Goal: Task Accomplishment & Management: Use online tool/utility

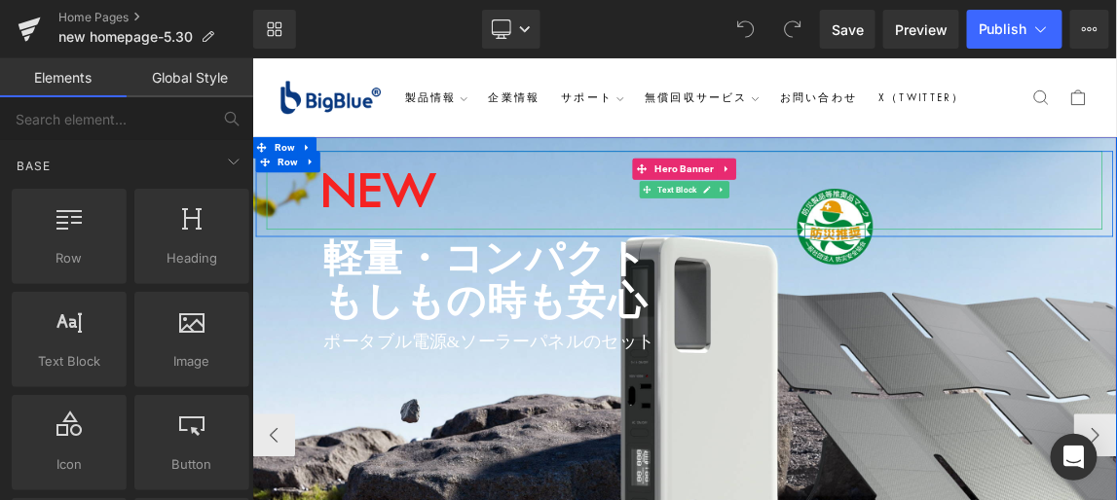
click at [476, 246] on strong "NEW" at bounding box center [424, 236] width 158 height 83
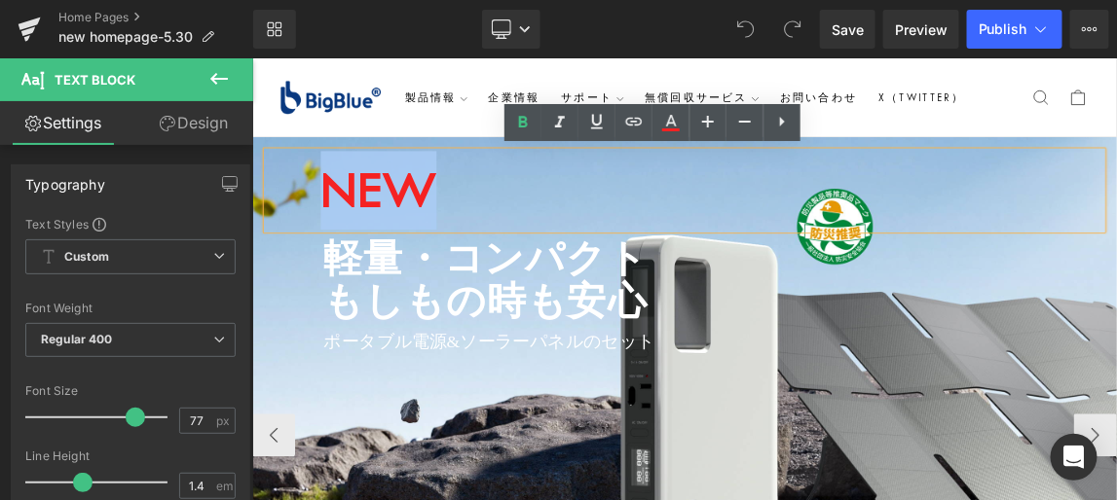
drag, startPoint x: 496, startPoint y: 241, endPoint x: 337, endPoint y: 256, distance: 159.4
click at [345, 256] on strong "NEW" at bounding box center [424, 236] width 158 height 83
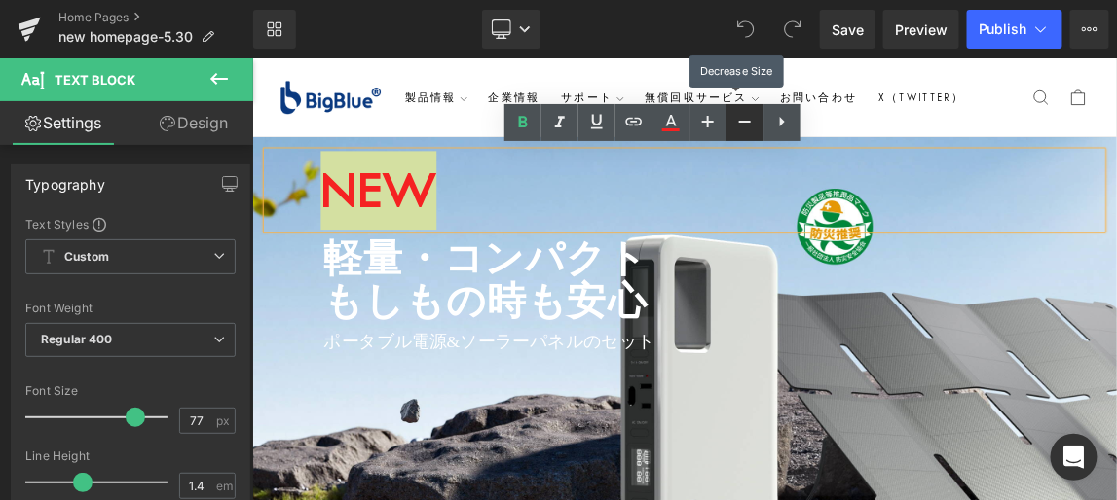
click at [749, 122] on icon at bounding box center [745, 122] width 12 height 2
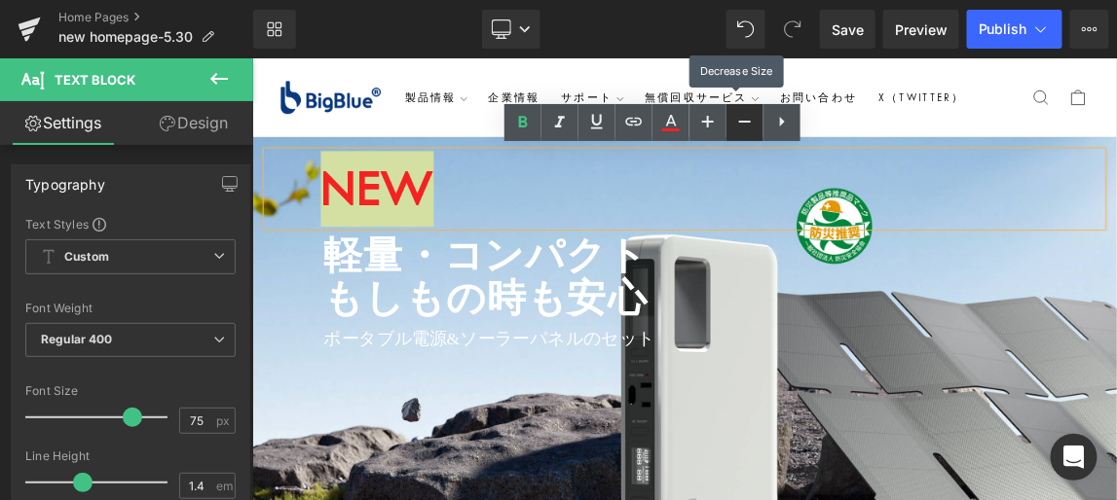
click at [749, 122] on icon at bounding box center [745, 122] width 12 height 2
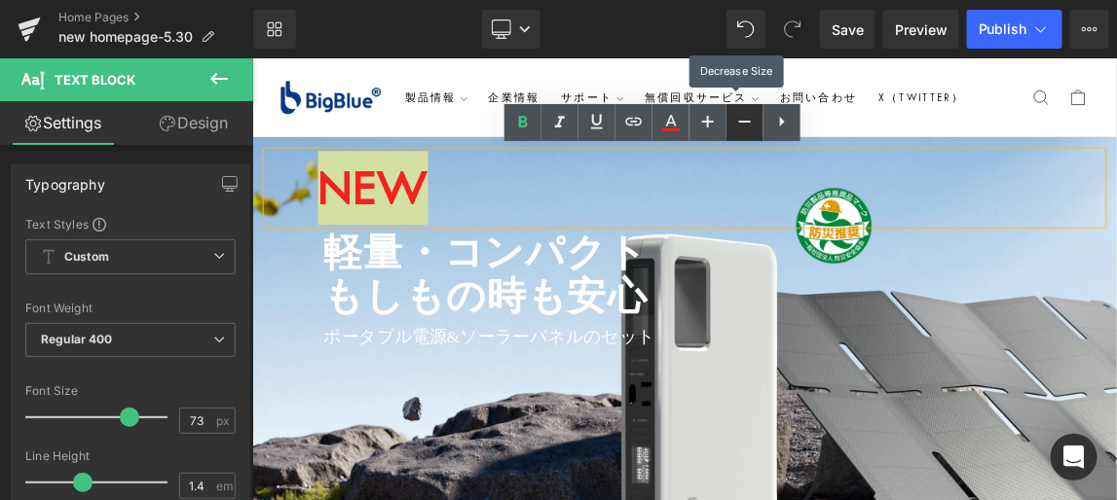
click at [749, 122] on icon at bounding box center [745, 122] width 12 height 2
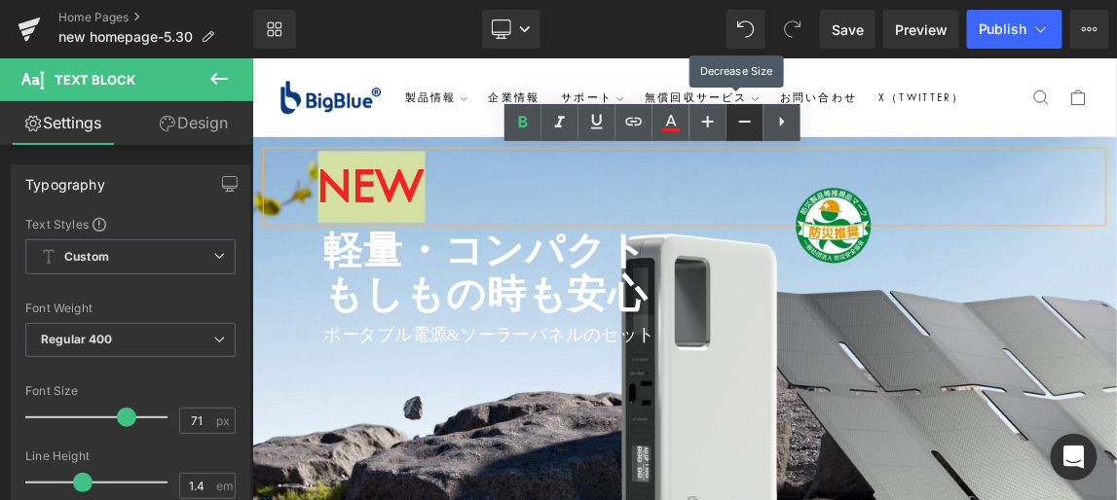
click at [749, 122] on icon at bounding box center [745, 122] width 12 height 2
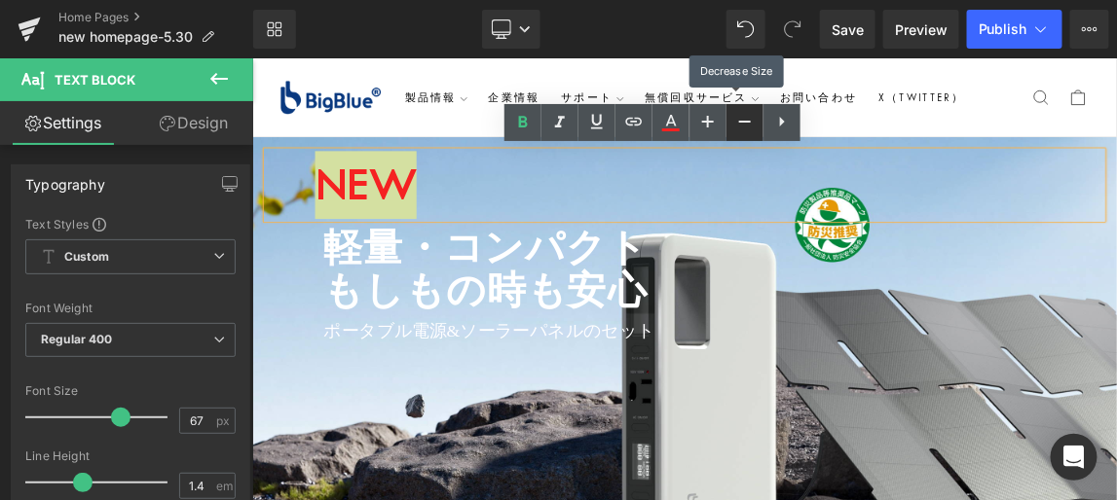
click at [749, 122] on icon at bounding box center [745, 122] width 12 height 2
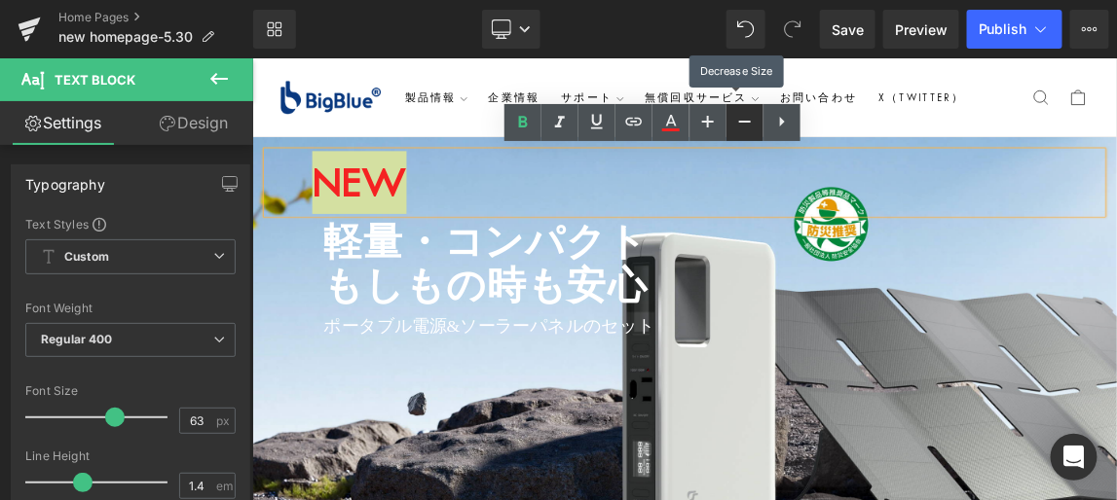
click at [749, 122] on icon at bounding box center [745, 122] width 12 height 2
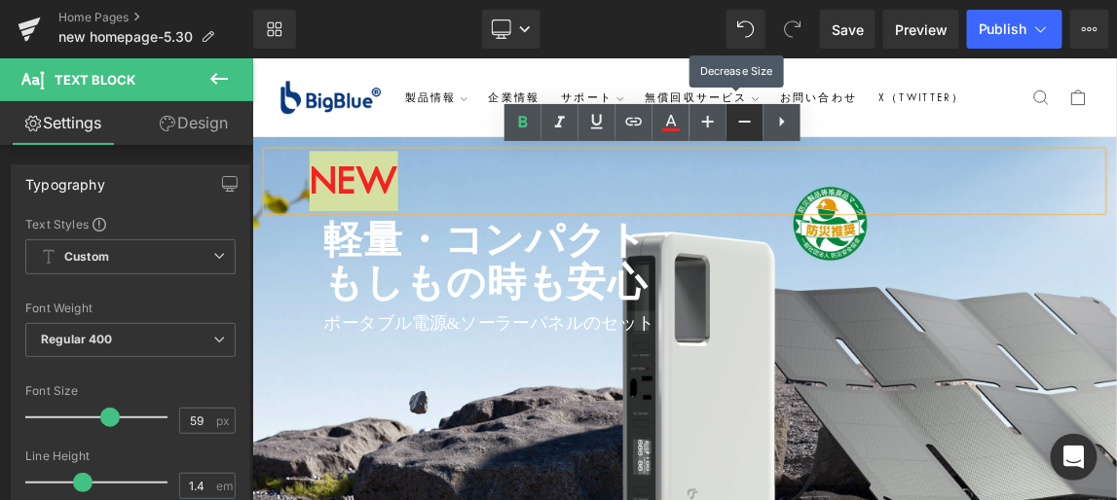
click at [749, 122] on icon at bounding box center [745, 122] width 12 height 2
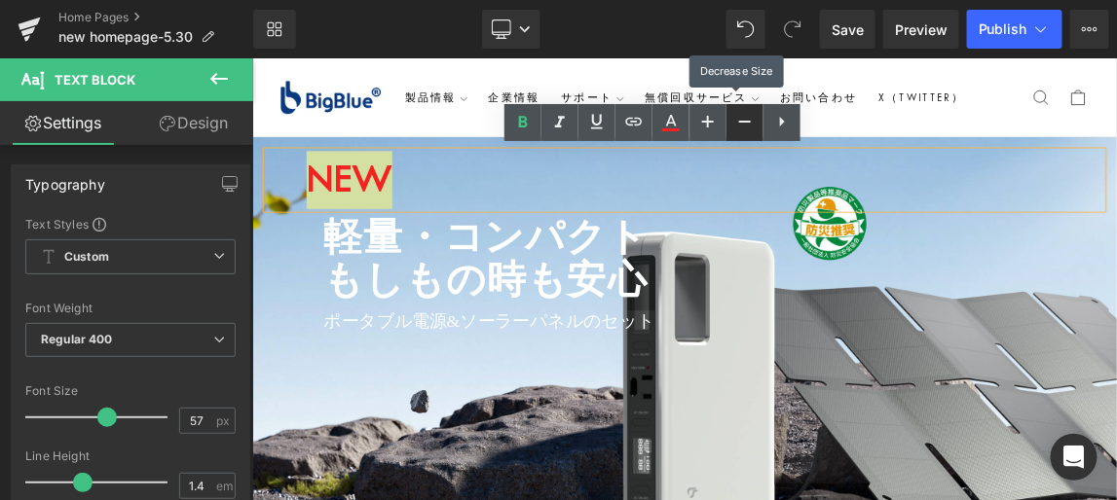
click at [749, 122] on icon at bounding box center [745, 122] width 12 height 2
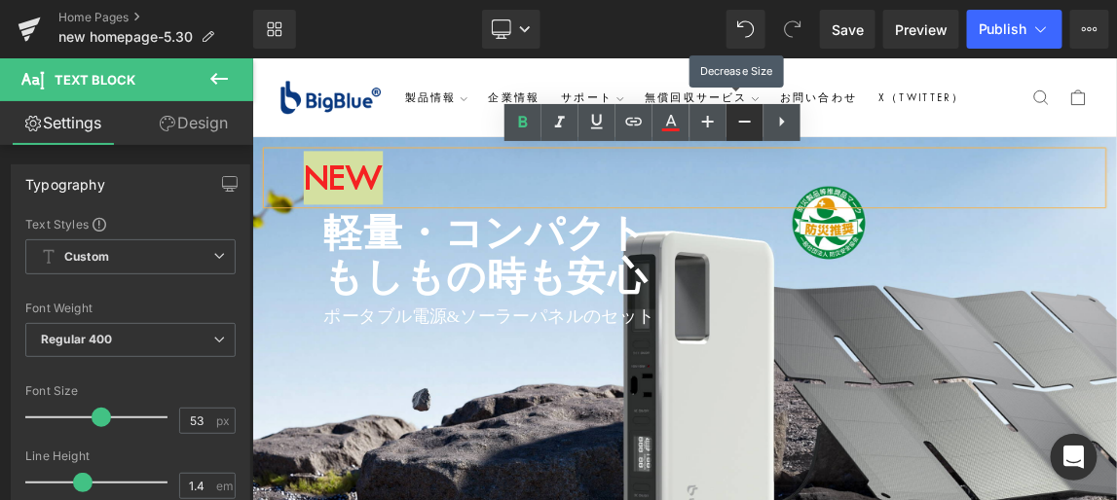
click at [749, 122] on icon at bounding box center [745, 122] width 12 height 2
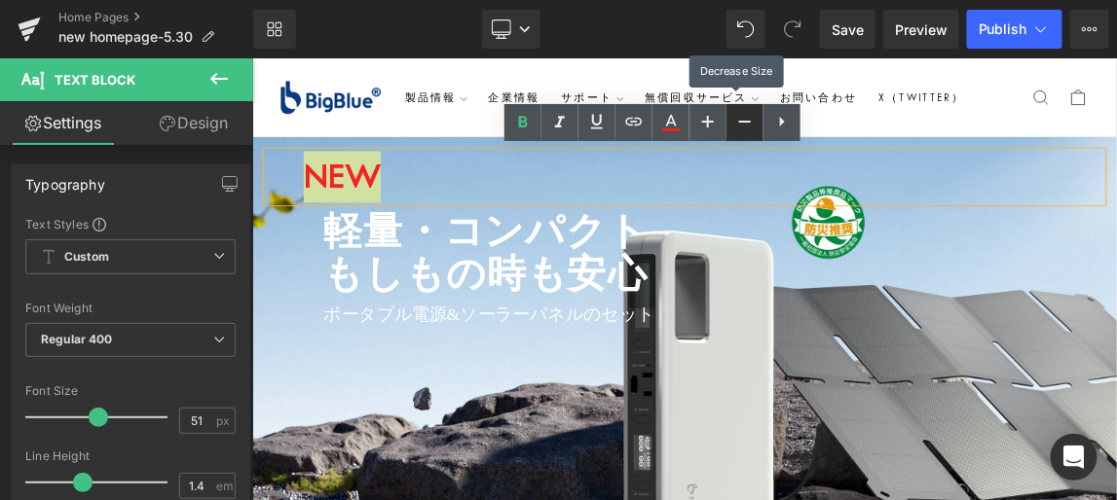
click at [749, 122] on icon at bounding box center [745, 122] width 12 height 2
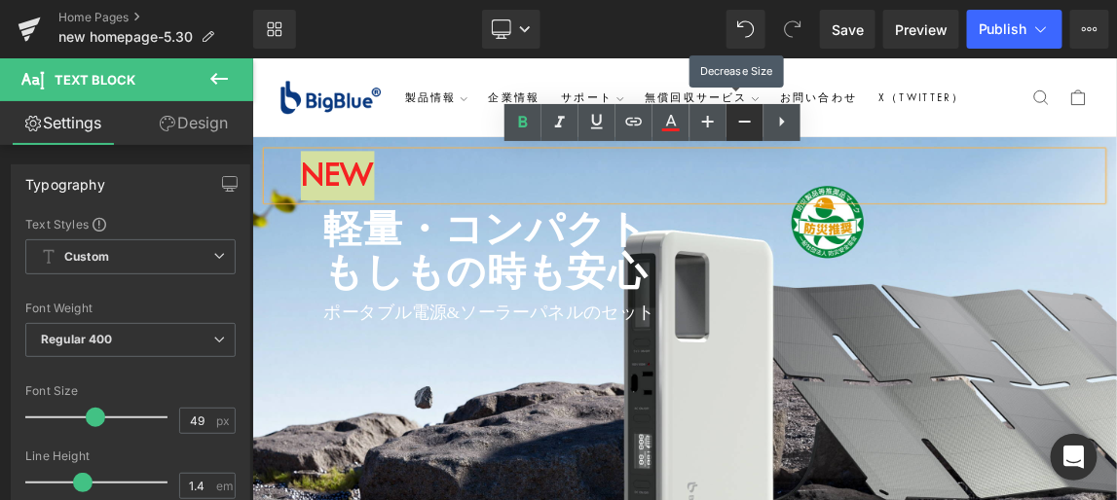
click at [749, 122] on icon at bounding box center [745, 122] width 12 height 2
type input "47"
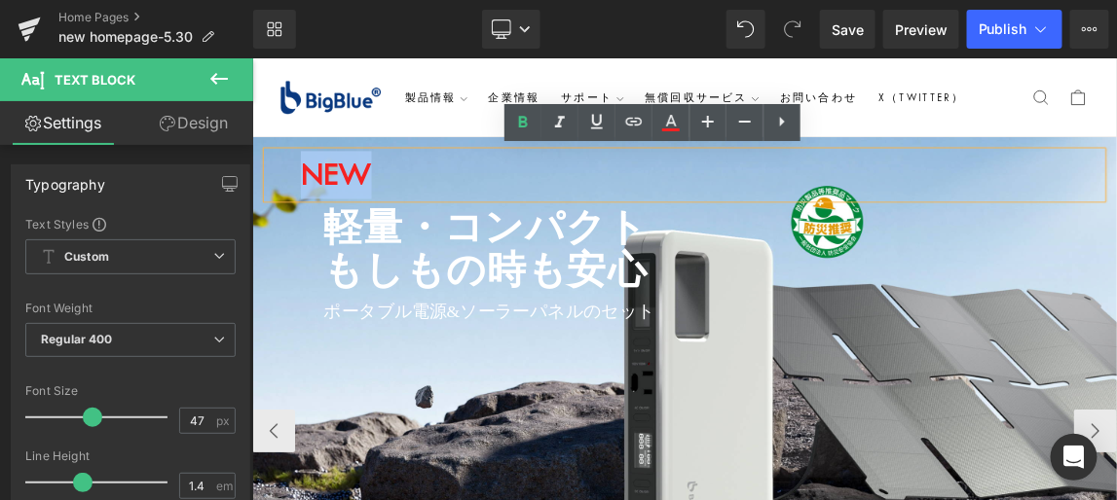
click at [304, 220] on p "NEW" at bounding box center [840, 216] width 1139 height 65
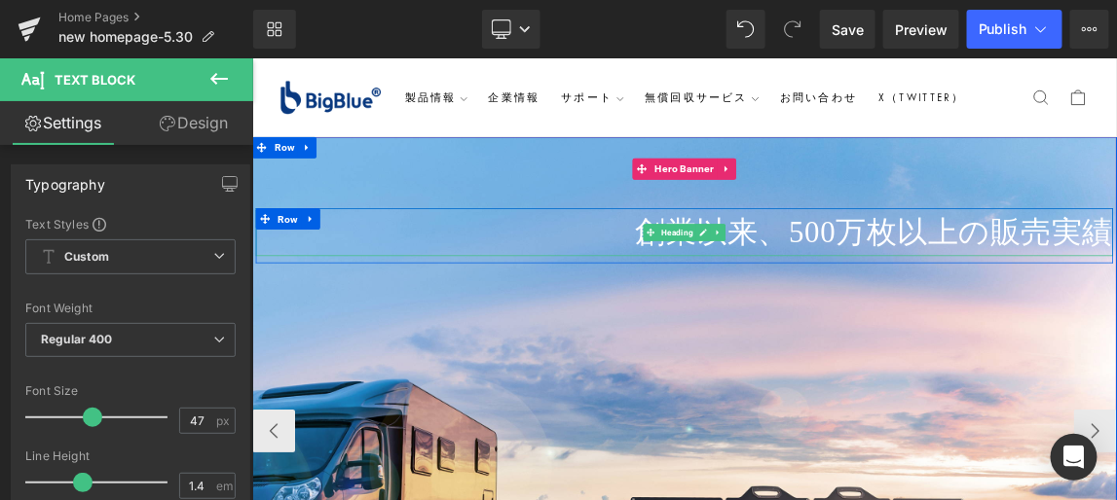
click at [959, 296] on h1 "創業以来、500万枚以上の販売実績" at bounding box center [840, 294] width 1168 height 65
click at [961, 285] on h1 "創業以来、500万枚以上の販売実績" at bounding box center [840, 294] width 1168 height 65
click at [957, 299] on h1 "創業以来、500万枚以上の販売実績" at bounding box center [840, 294] width 1168 height 65
click at [900, 293] on h1 "創業以来、500万枚以上の販売実績" at bounding box center [840, 294] width 1168 height 65
click at [908, 286] on h1 "創業以来、500万枚以上の販売実績" at bounding box center [840, 294] width 1168 height 65
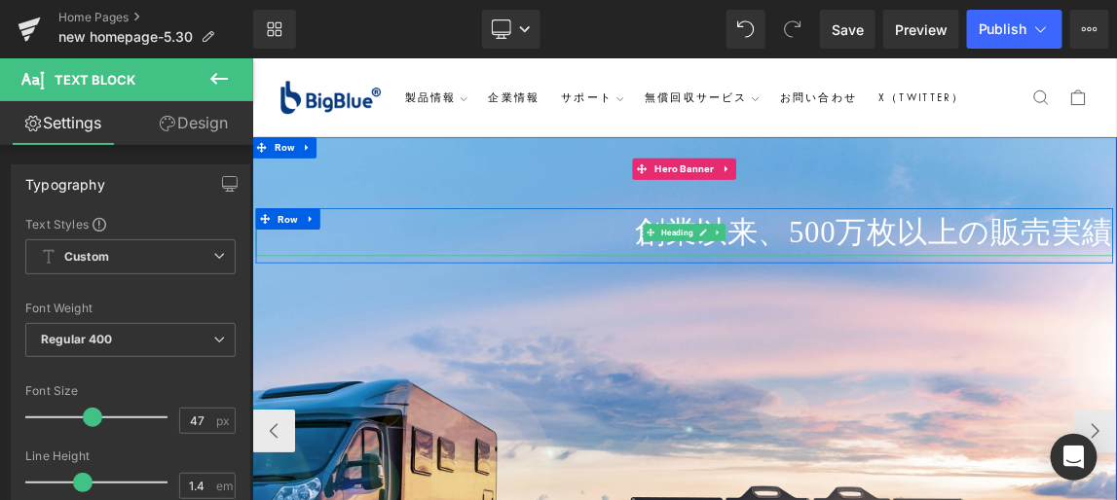
click at [981, 286] on h1 "創業以来、500万枚以上の販売実績" at bounding box center [840, 294] width 1168 height 65
click at [1027, 300] on h1 "創業以来、500万枚以上の販売実績" at bounding box center [840, 294] width 1168 height 65
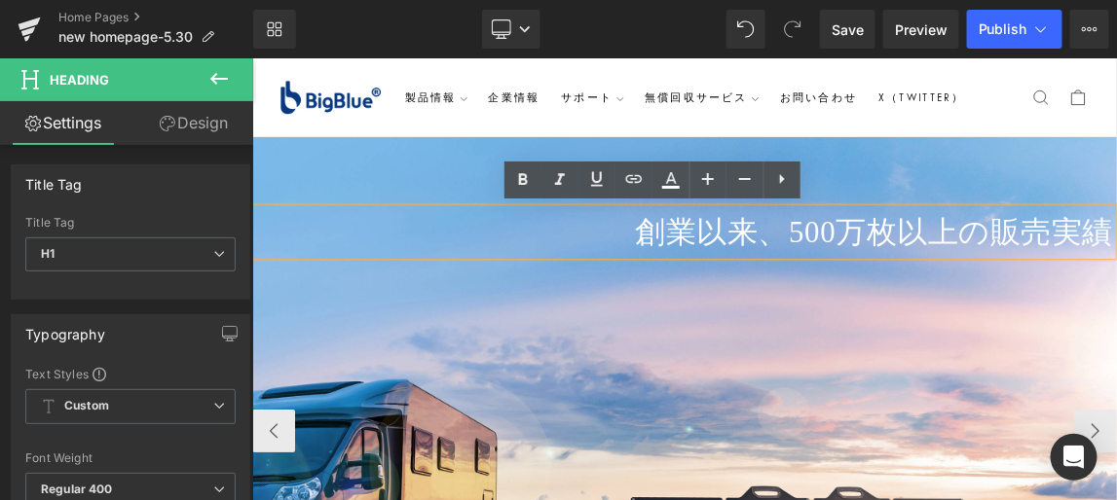
click at [964, 295] on h1 "創業以来、500万枚以上の販売実績" at bounding box center [840, 294] width 1168 height 65
drag, startPoint x: 756, startPoint y: 292, endPoint x: 1400, endPoint y: 287, distance: 644.6
click at [1116, 287] on h1 "創業以来、500万枚以上の販売実績" at bounding box center [840, 294] width 1168 height 65
drag, startPoint x: 1131, startPoint y: 237, endPoint x: 520, endPoint y: 179, distance: 614.2
click at [520, 179] on icon at bounding box center [523, 179] width 9 height 12
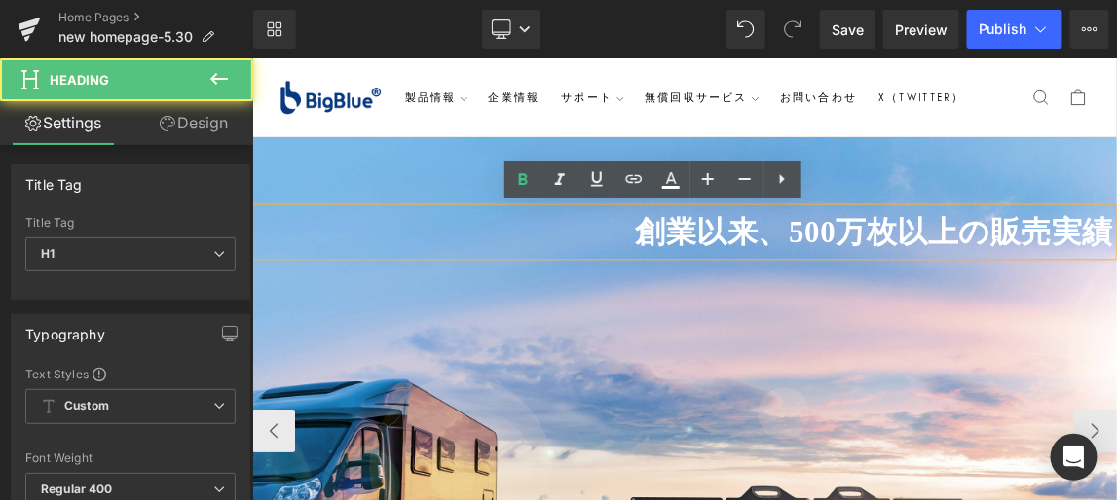
click at [947, 299] on strong "創業以来、500万枚以上の販売実績" at bounding box center [1098, 294] width 651 height 45
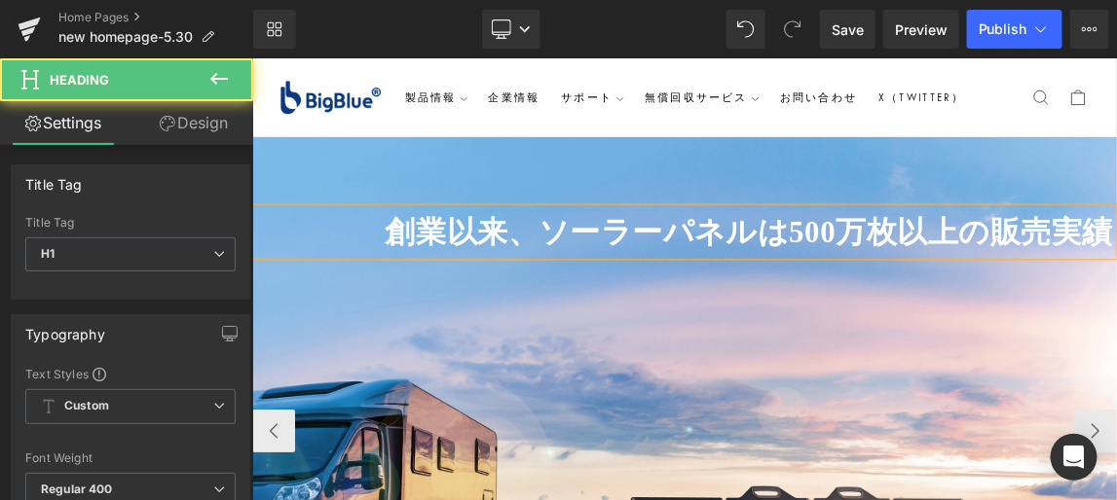
click at [1116, 292] on strong "創業以来、ソーラーパネルは500万枚以上の販売実績" at bounding box center [928, 294] width 992 height 45
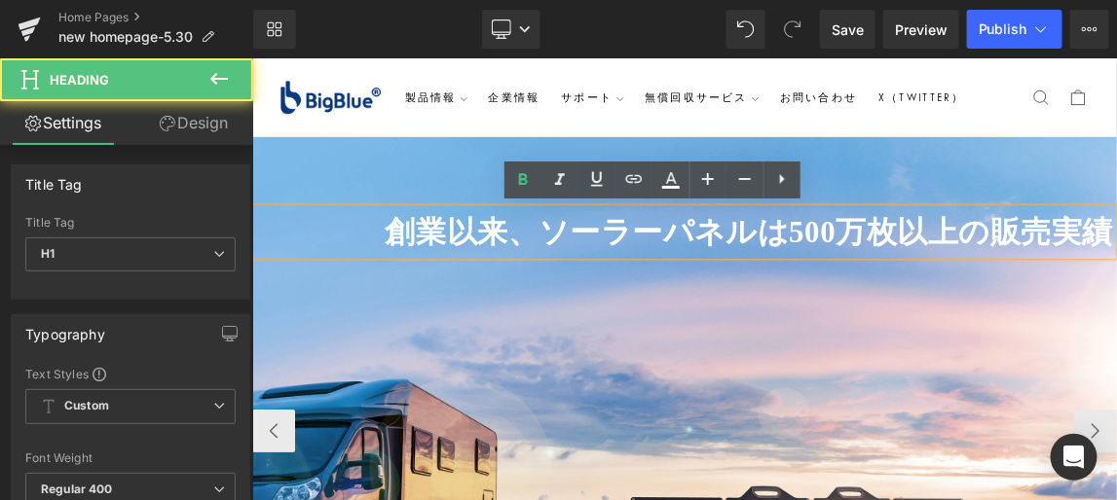
click at [1116, 300] on strong "創業以来、ソーラーパネルは500万枚以上の販売実績" at bounding box center [928, 294] width 992 height 45
click at [1116, 291] on strong "創業以来、ソーラーパネルは500万枚以上の販売実績" at bounding box center [928, 294] width 992 height 45
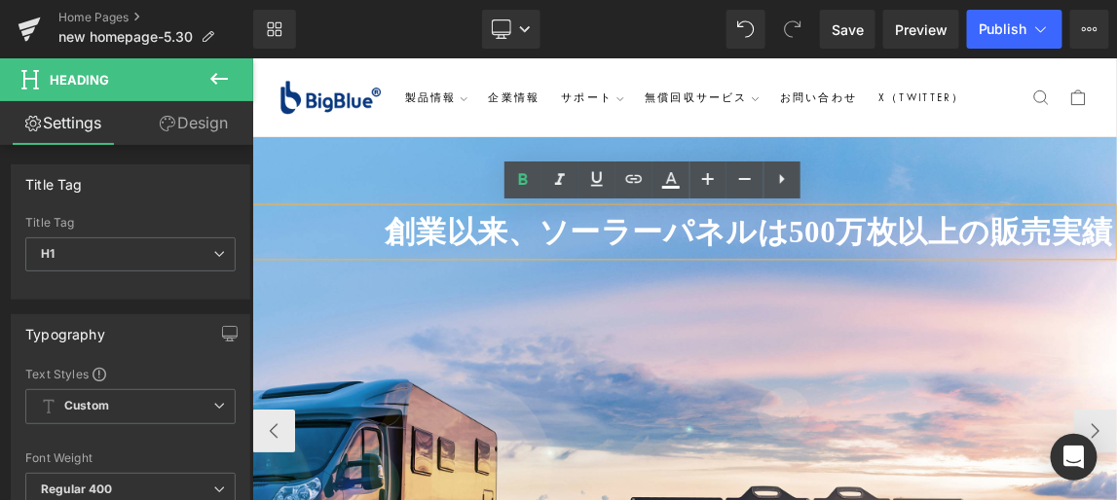
scroll to position [0, 1]
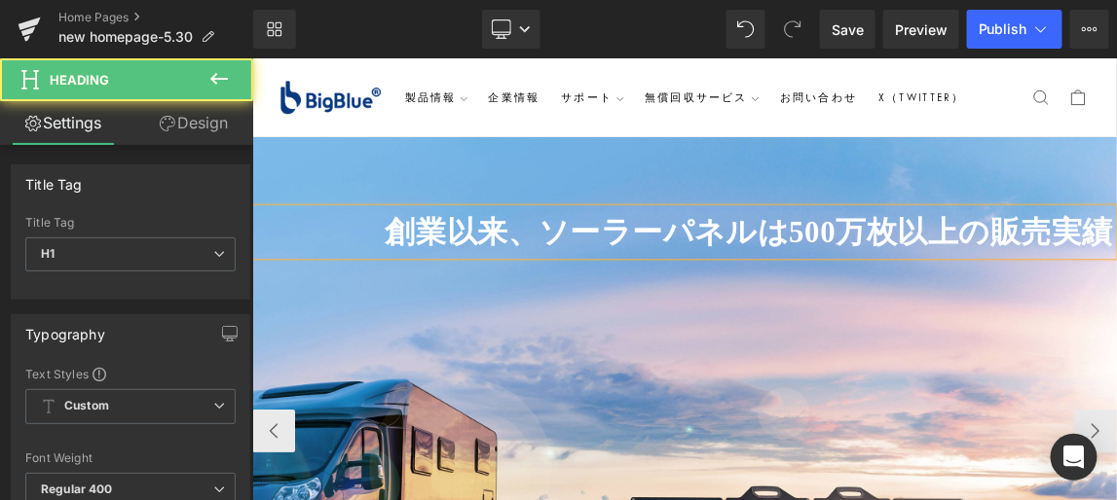
click at [432, 295] on strong "創業以来、ソーラーパネルは500万枚以上の販売実績" at bounding box center [928, 294] width 992 height 45
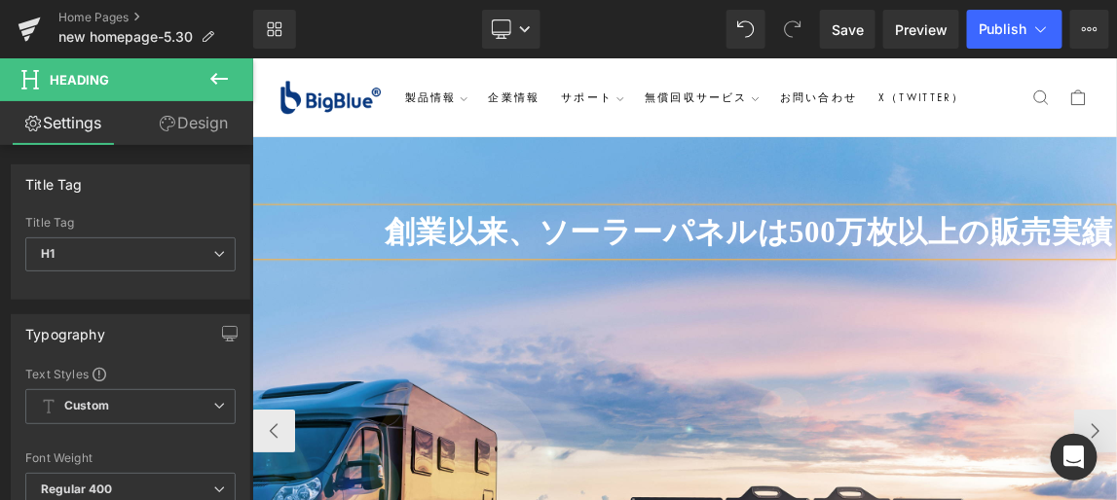
click at [1116, 293] on strong "創業以来、ソーラーパネルは500万枚以上の販売実績" at bounding box center [928, 294] width 992 height 45
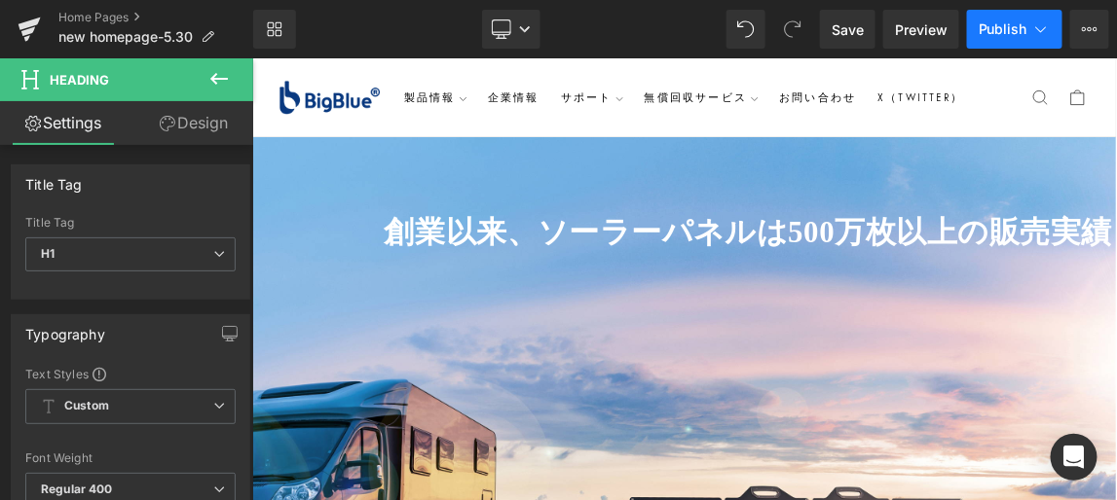
click at [1022, 31] on span "Publish" at bounding box center [1003, 29] width 49 height 16
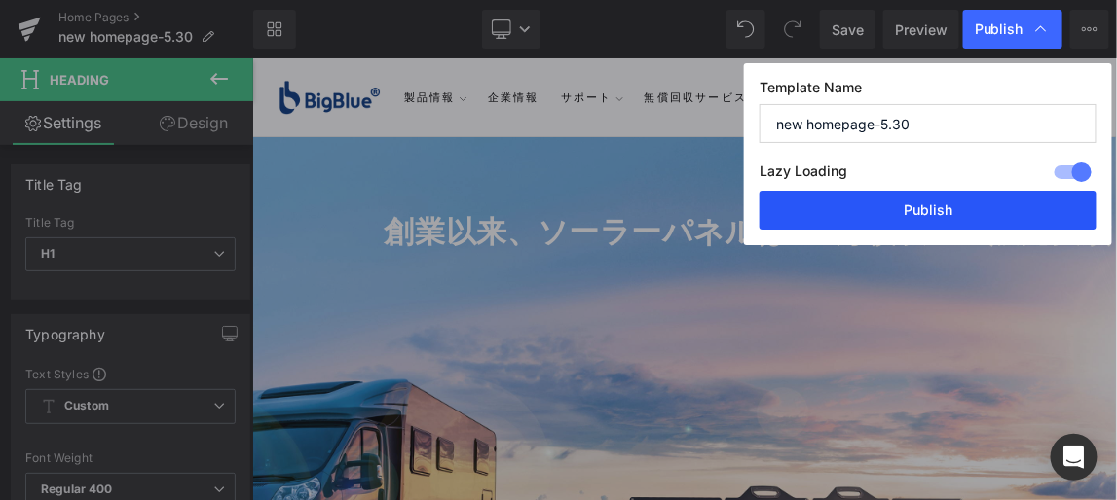
click at [929, 208] on button "Publish" at bounding box center [928, 210] width 337 height 39
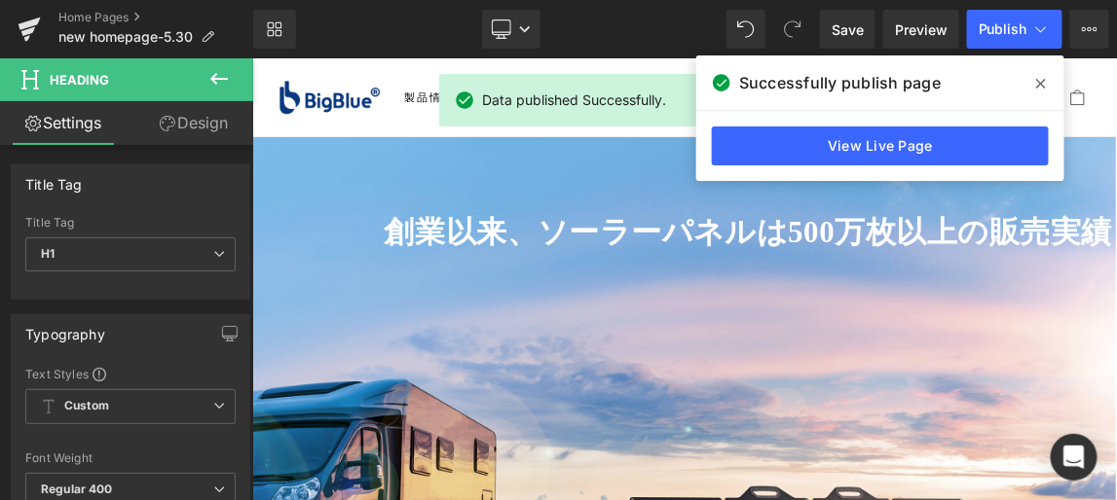
click at [1037, 87] on icon at bounding box center [1041, 84] width 10 height 10
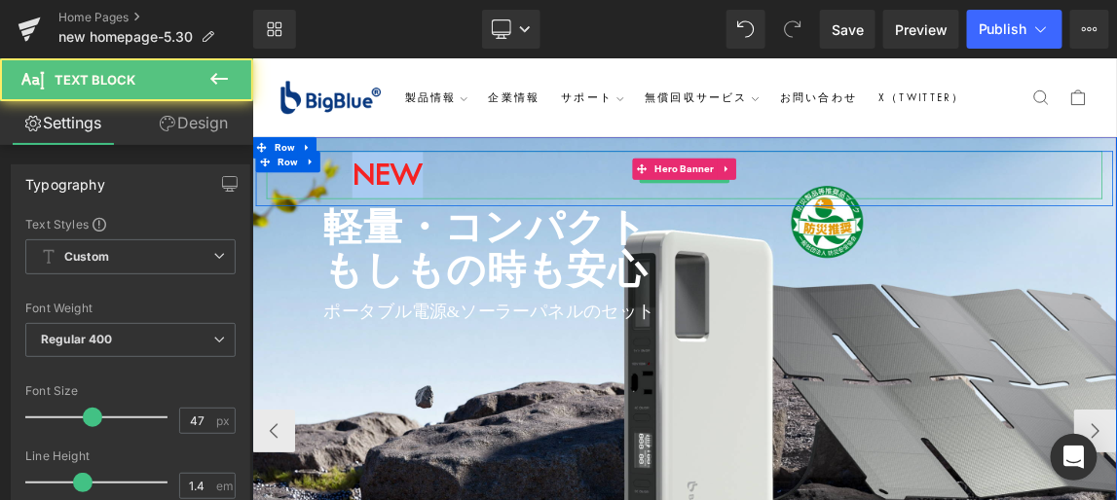
drag, startPoint x: 367, startPoint y: 219, endPoint x: 463, endPoint y: 219, distance: 96.4
click at [463, 219] on strong "NEW" at bounding box center [436, 215] width 96 height 51
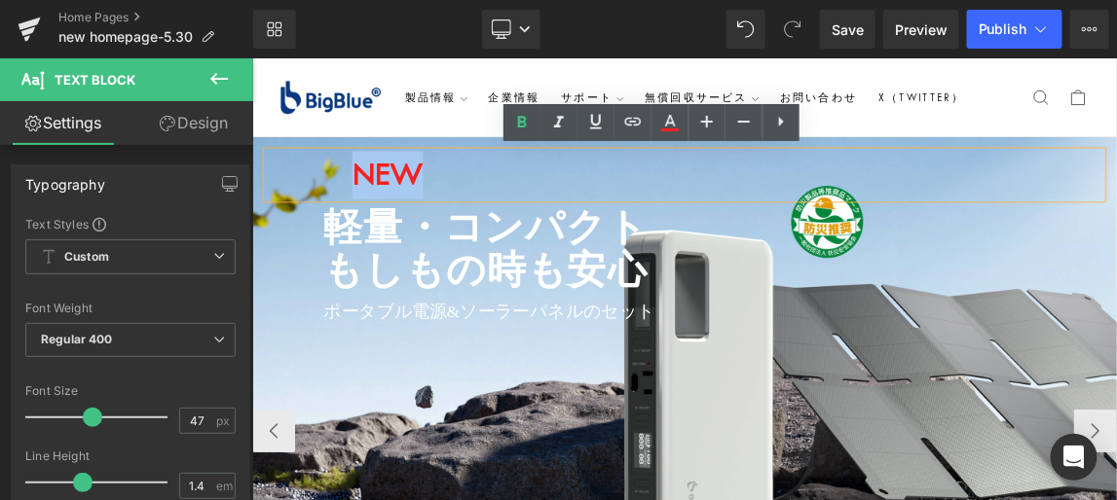
click at [726, 211] on p "NEW" at bounding box center [840, 216] width 1139 height 65
click at [433, 224] on strong "NEW" at bounding box center [436, 215] width 96 height 51
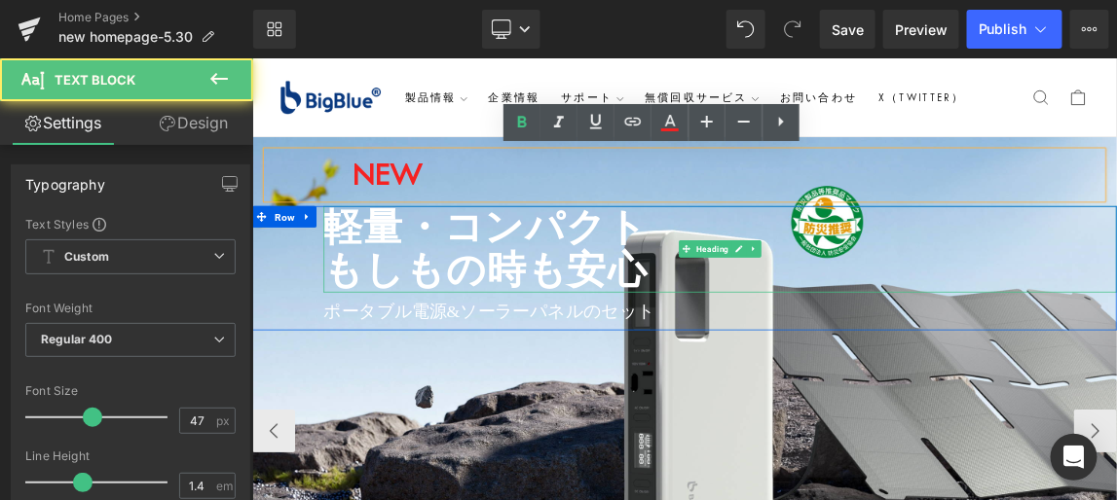
click at [426, 294] on h1 "軽量・コンパクト もしもの時も安心" at bounding box center [889, 318] width 1081 height 118
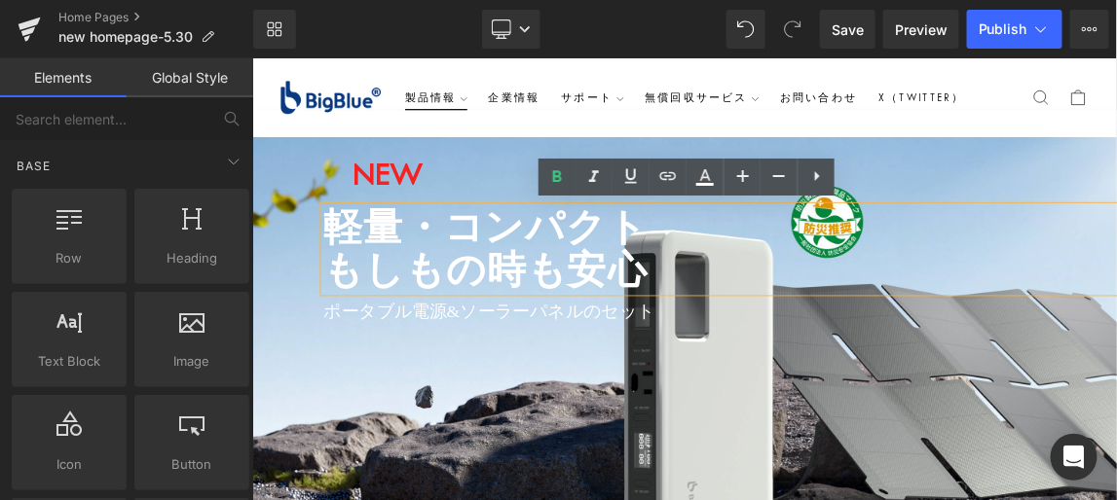
click at [555, 100] on summary "製品情報" at bounding box center [502, 110] width 114 height 35
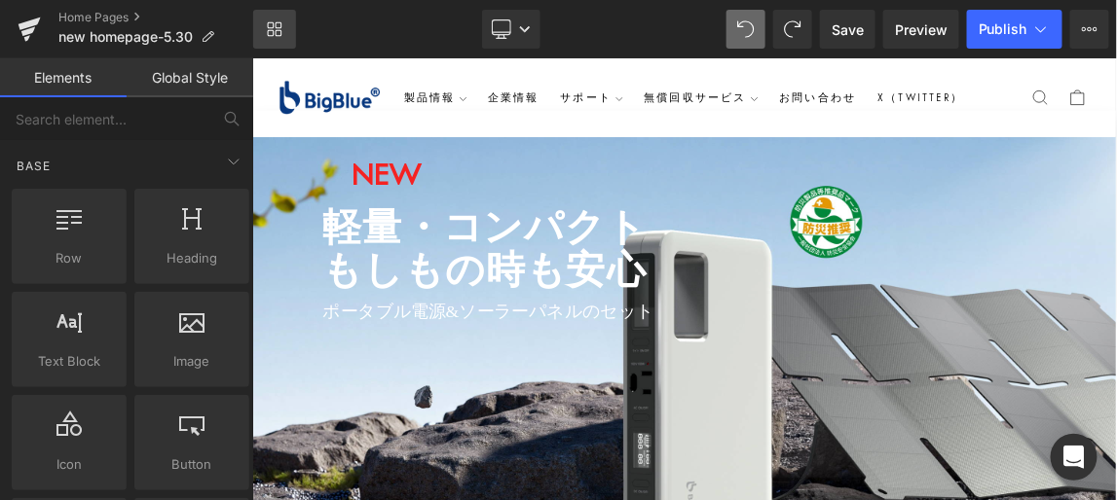
click at [268, 31] on icon at bounding box center [275, 29] width 16 height 16
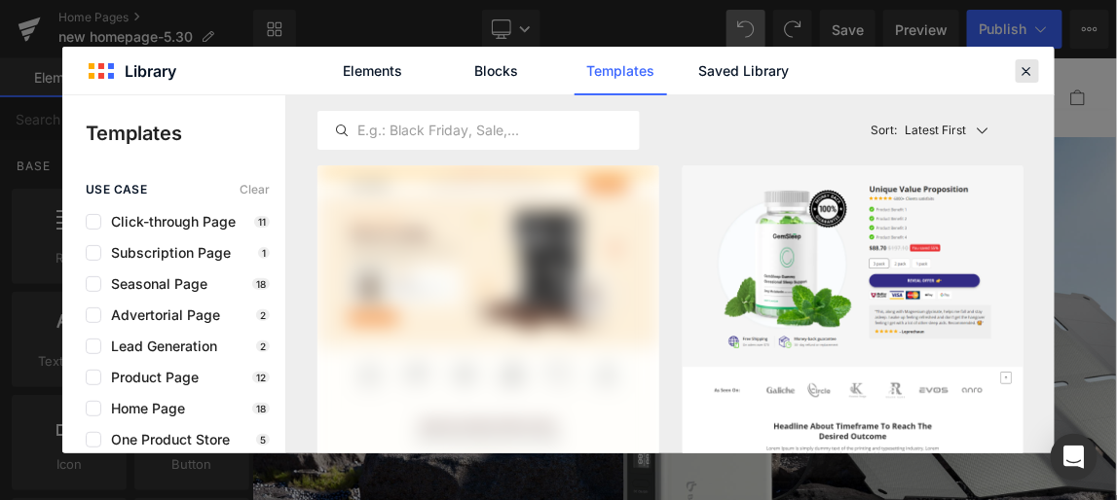
click at [1025, 69] on icon at bounding box center [1028, 71] width 18 height 18
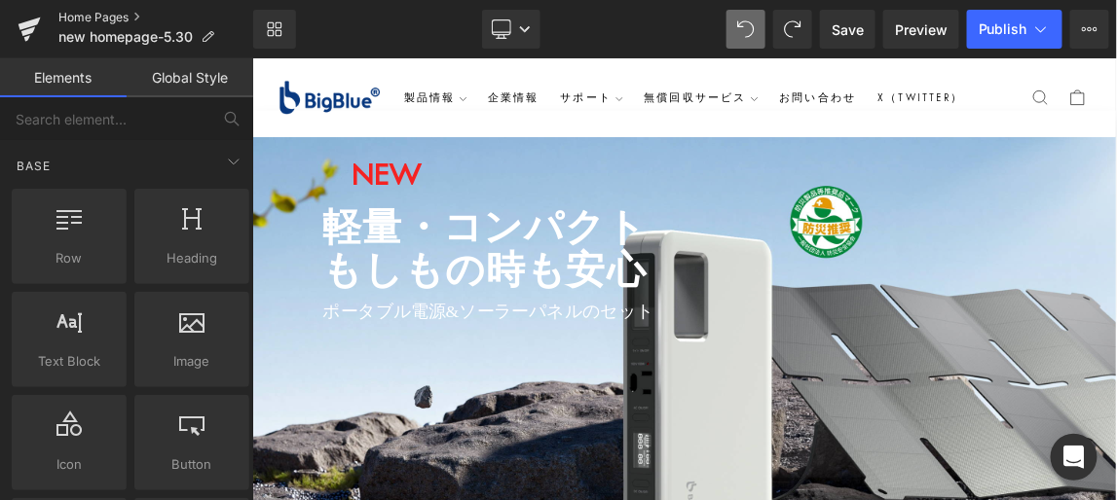
click at [97, 18] on link "Home Pages" at bounding box center [155, 18] width 195 height 16
